Goal: Navigation & Orientation: Find specific page/section

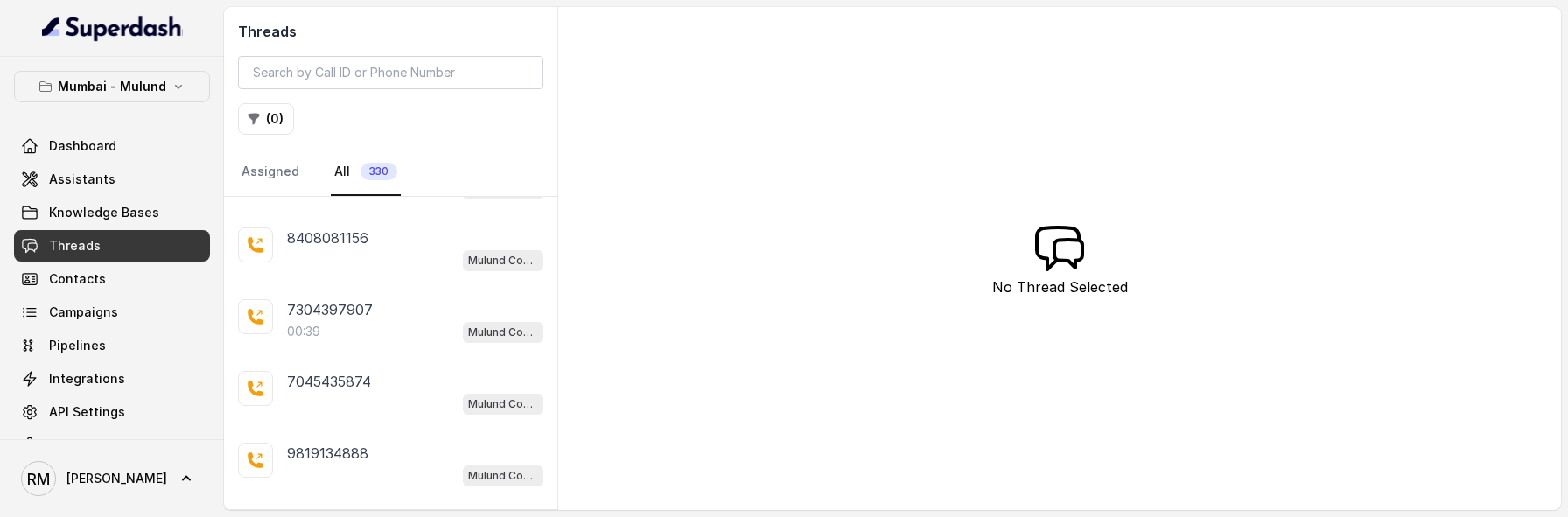
scroll to position [450, 0]
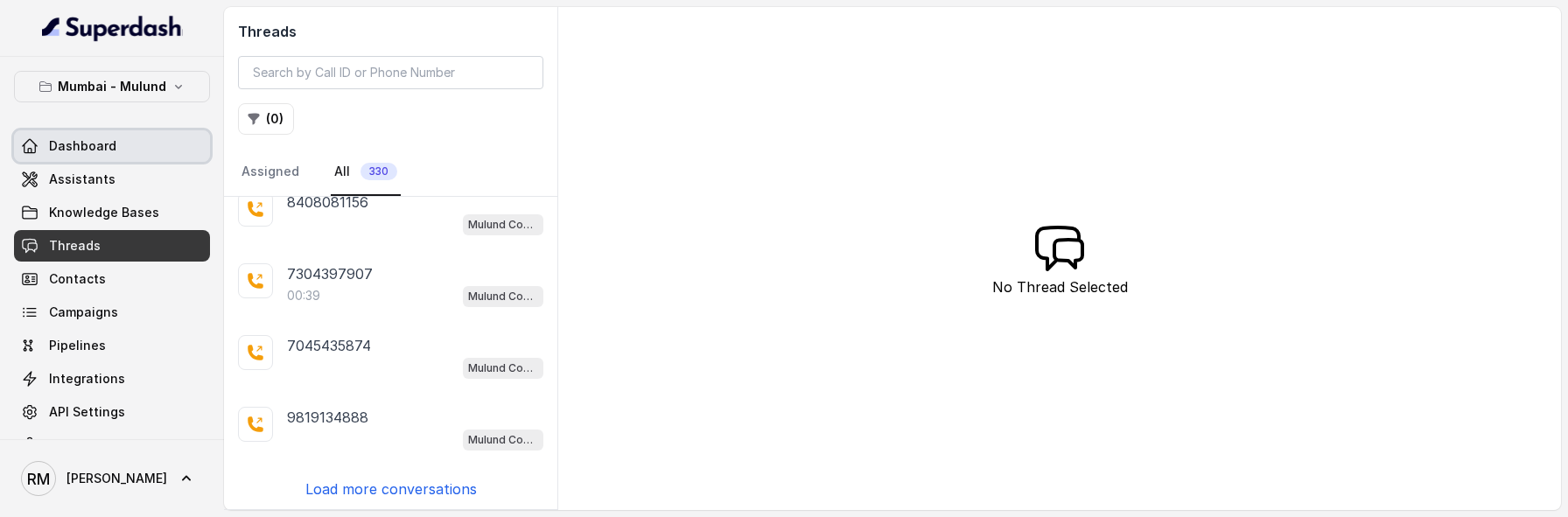
click at [149, 157] on link "Dashboard" at bounding box center [112, 146] width 196 height 32
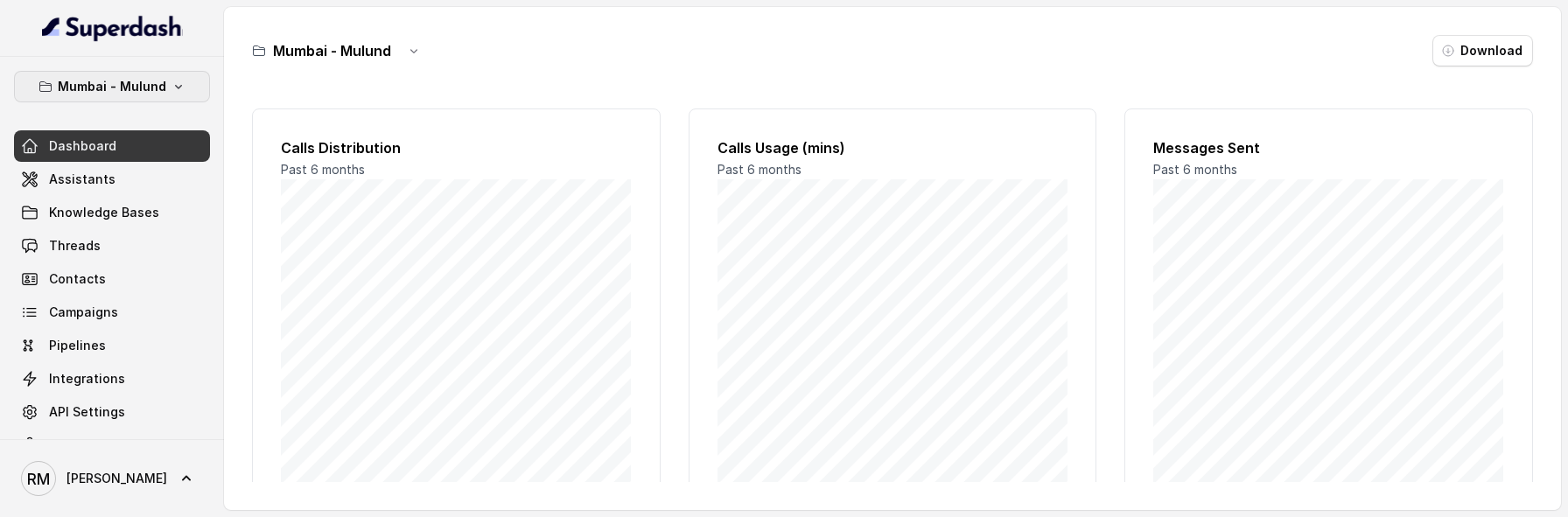
click at [130, 90] on p "Mumbai - Mulund" at bounding box center [112, 86] width 108 height 21
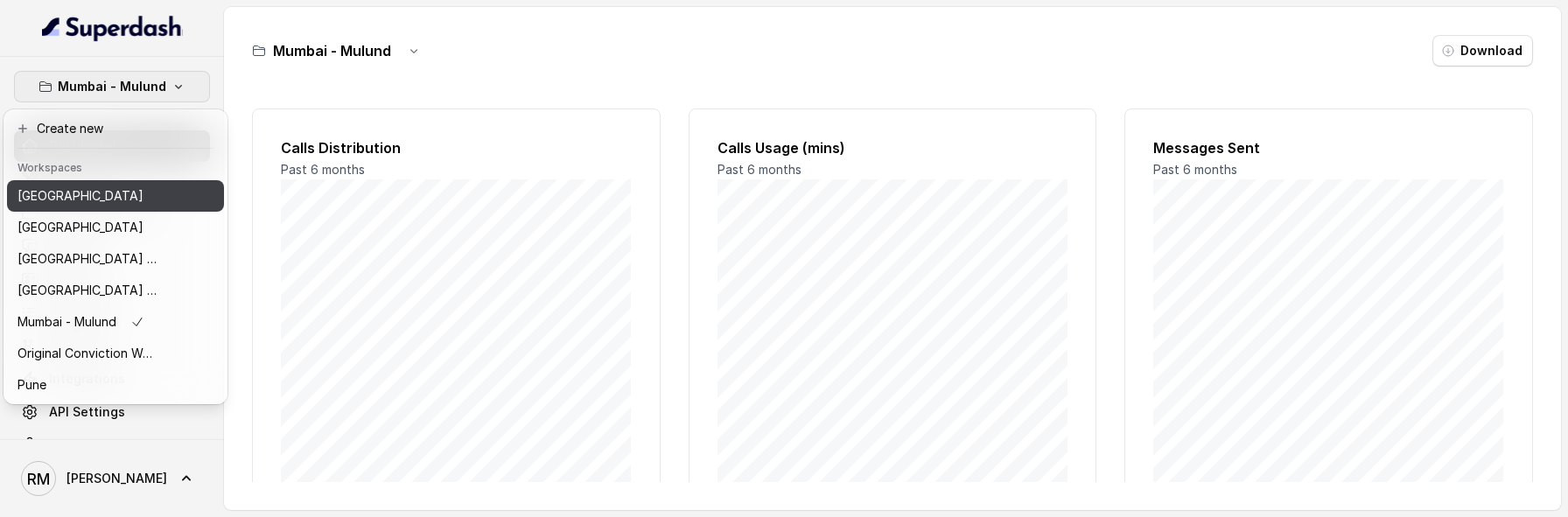
click at [116, 199] on div "[GEOGRAPHIC_DATA]" at bounding box center [87, 195] width 140 height 21
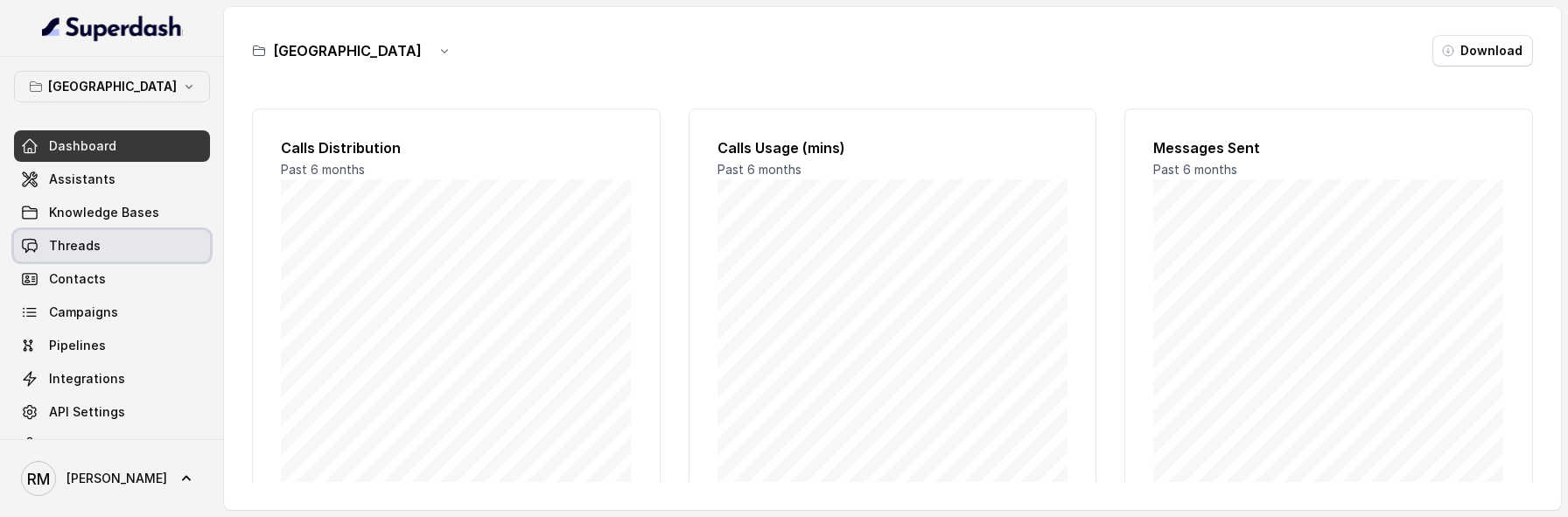
click at [144, 254] on link "Threads" at bounding box center [112, 245] width 196 height 32
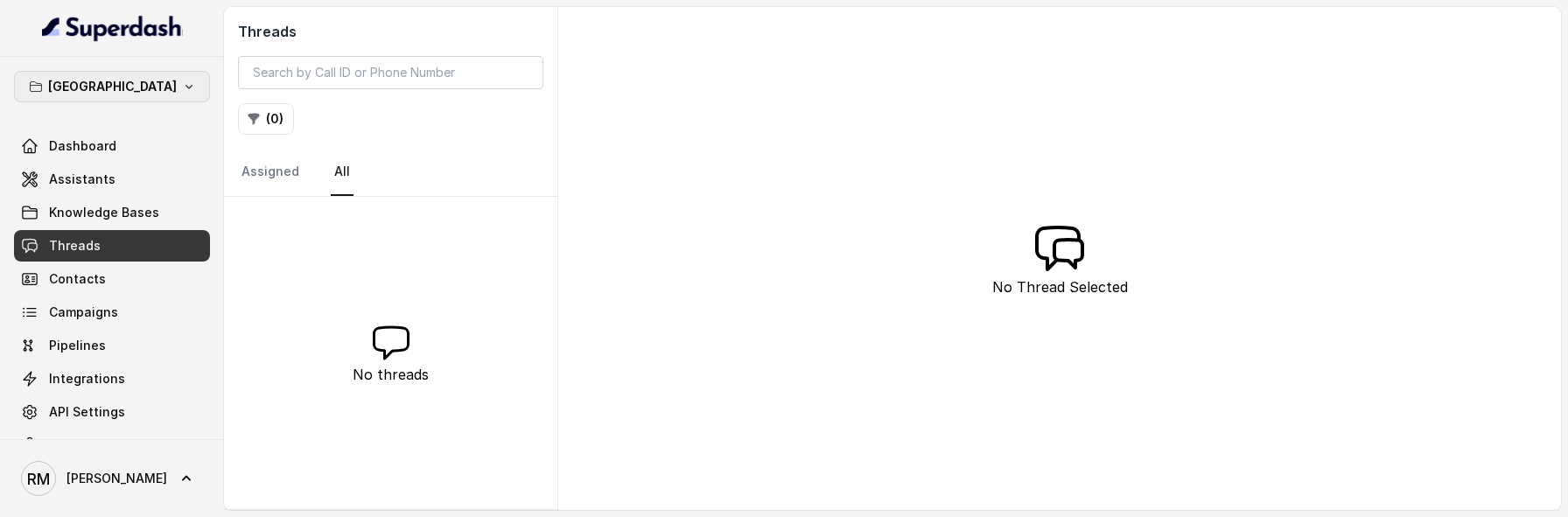
click at [141, 88] on p "[GEOGRAPHIC_DATA]" at bounding box center [113, 86] width 129 height 21
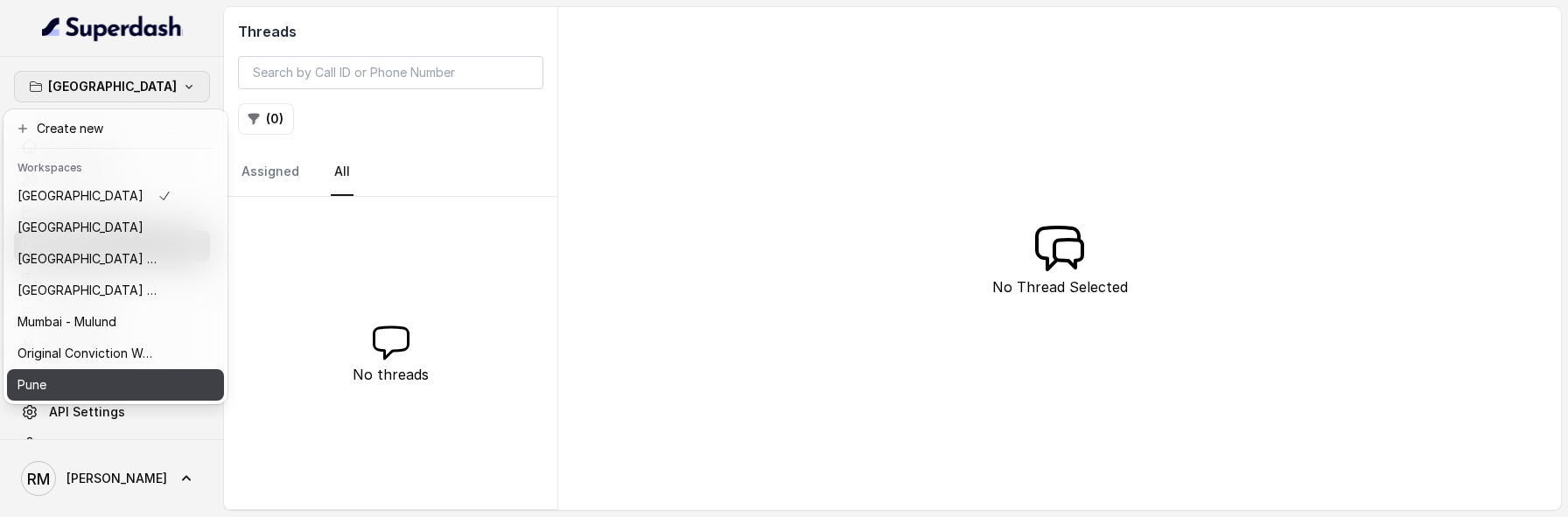
click at [111, 385] on div "Pune" at bounding box center [94, 384] width 154 height 21
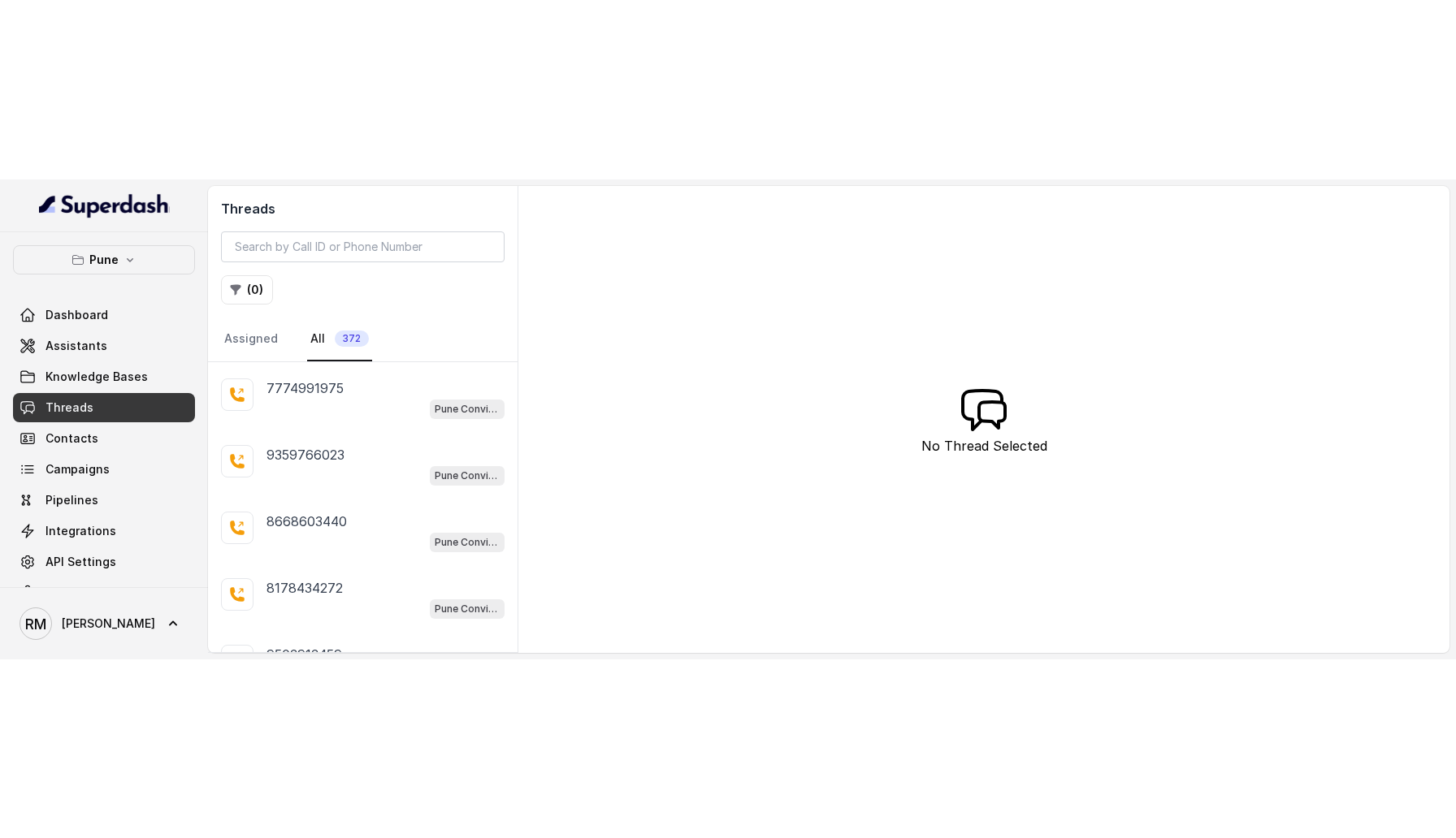
scroll to position [417, 0]
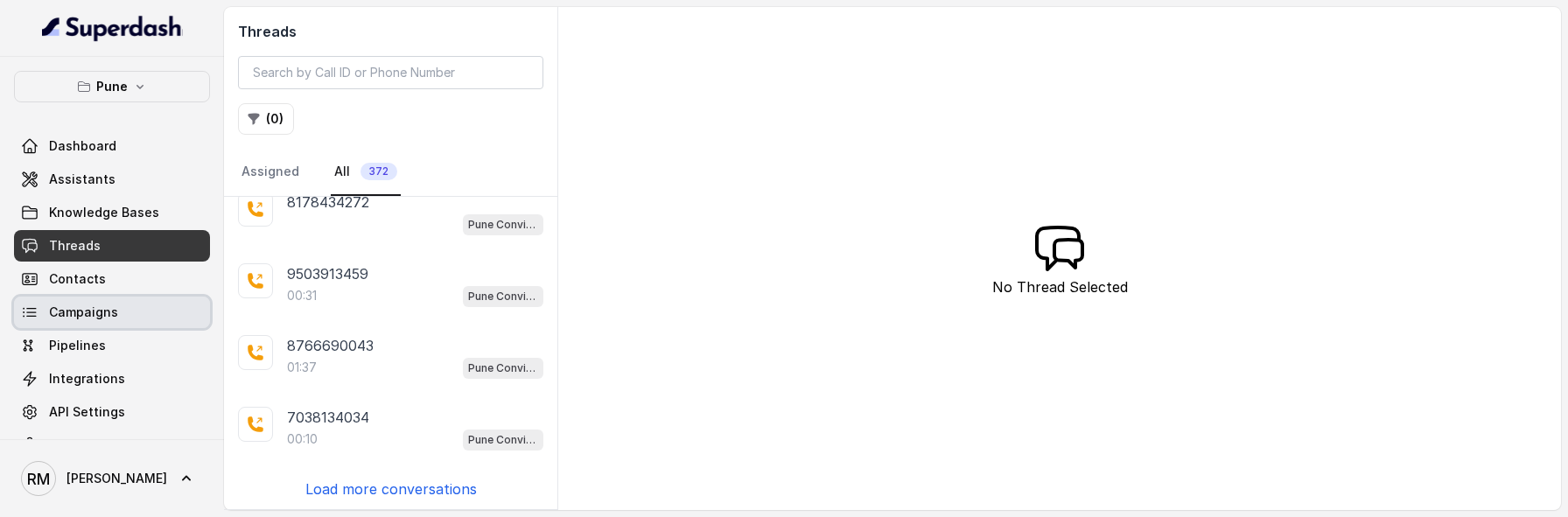
click at [100, 316] on span "Campaigns" at bounding box center [84, 312] width 69 height 17
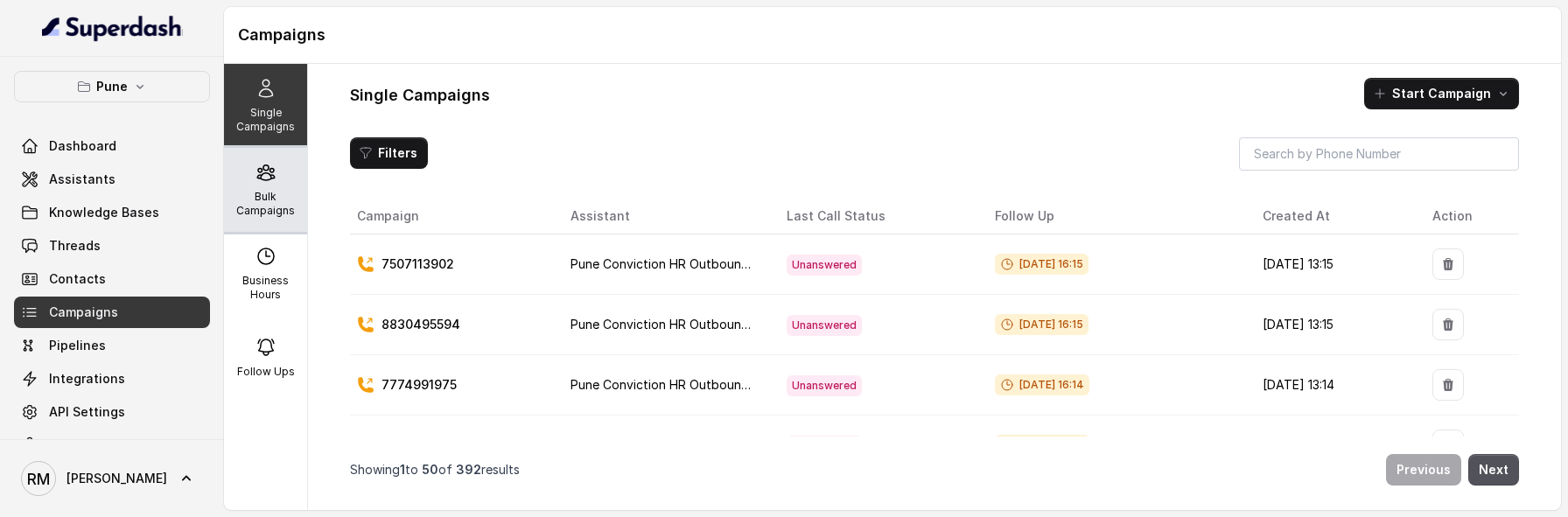
click at [259, 208] on p "Bulk Campaigns" at bounding box center [265, 204] width 69 height 28
